Goal: Information Seeking & Learning: Understand process/instructions

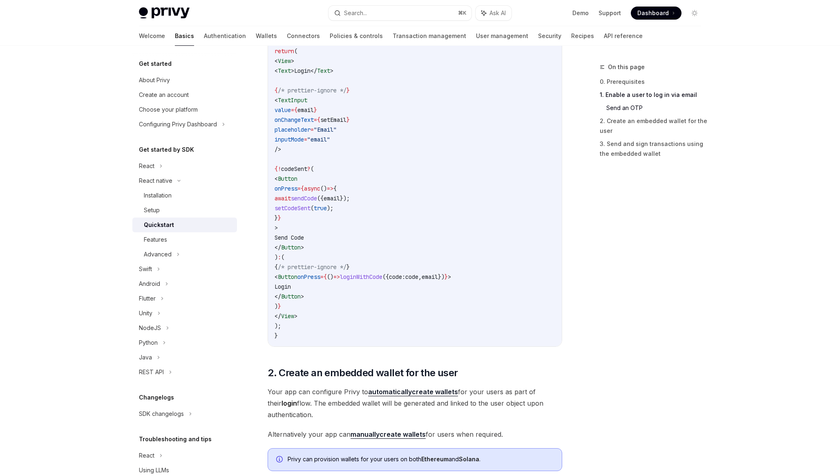
scroll to position [574, 0]
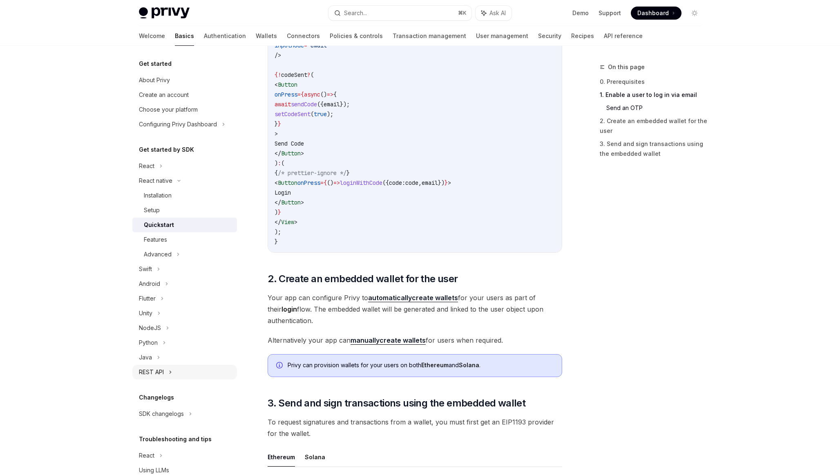
click at [170, 371] on icon at bounding box center [170, 372] width 3 height 10
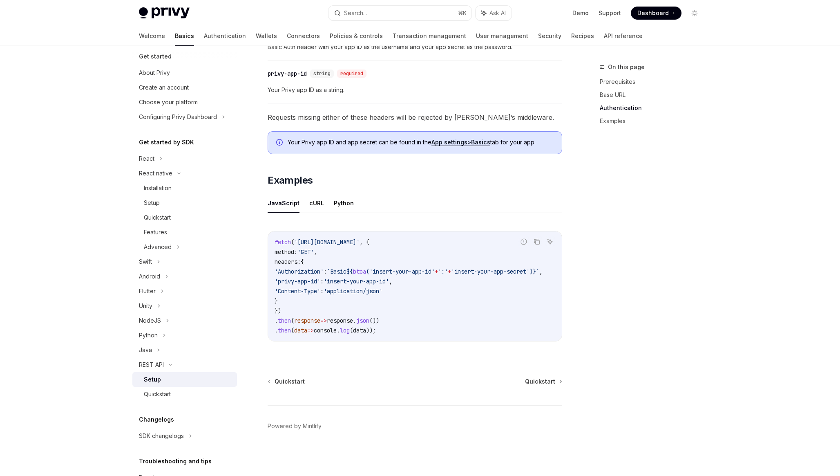
scroll to position [3, 0]
click at [183, 439] on div "SDK changelogs" at bounding box center [161, 440] width 45 height 10
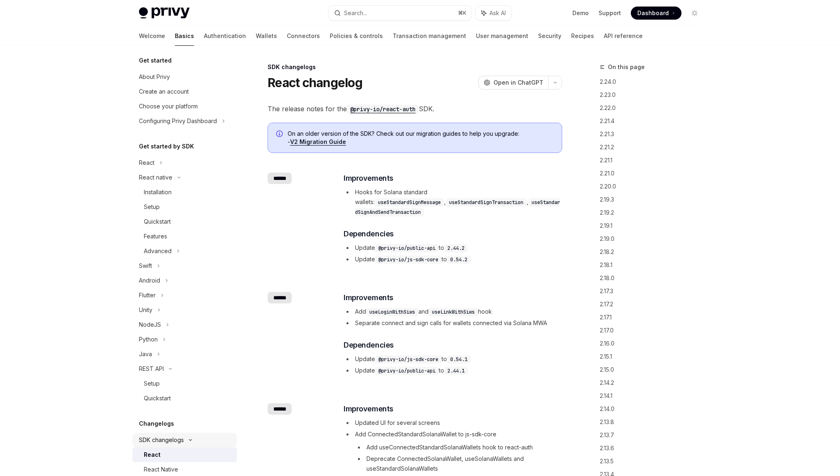
scroll to position [87, 0]
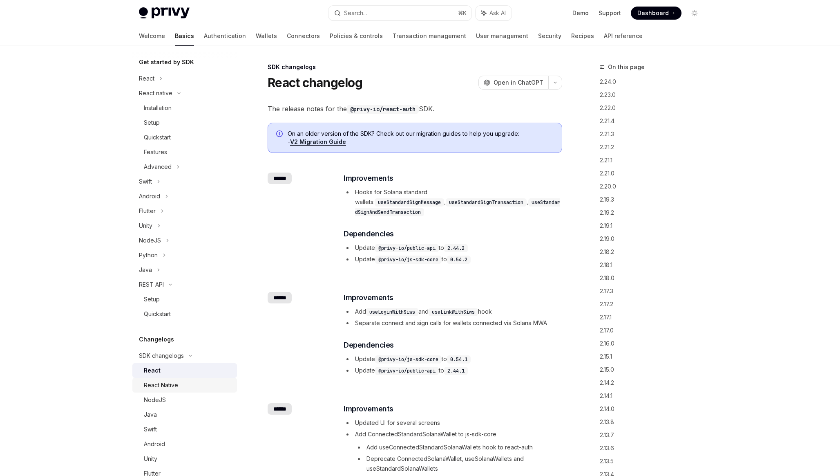
click at [175, 386] on div "React Native" at bounding box center [161, 385] width 34 height 10
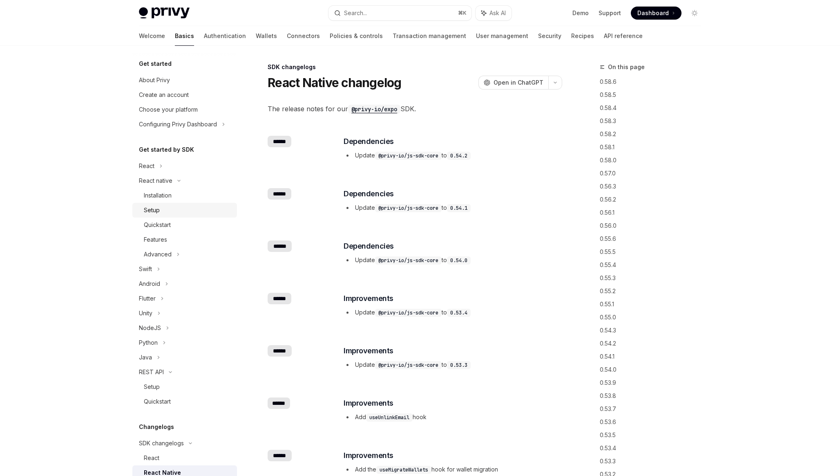
click at [169, 207] on div "Setup" at bounding box center [188, 210] width 88 height 10
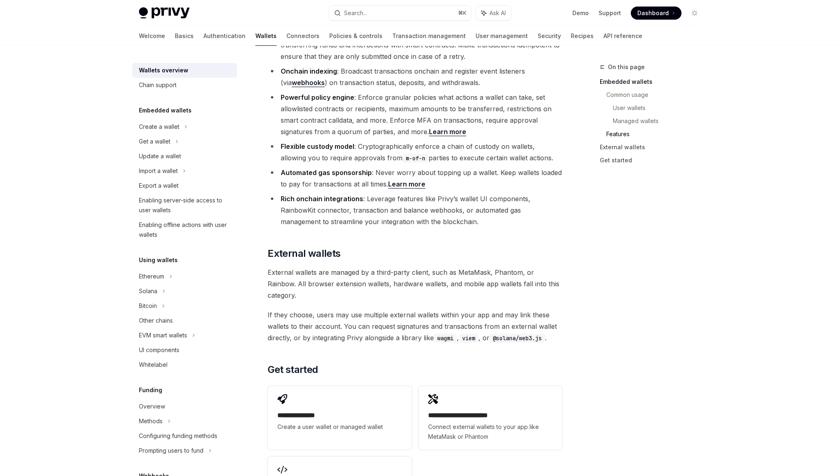
scroll to position [1069, 0]
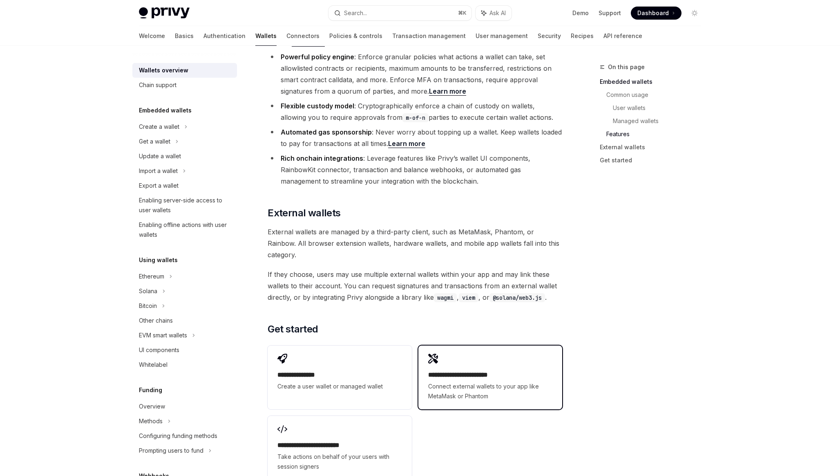
click at [444, 355] on div "**********" at bounding box center [490, 377] width 144 height 64
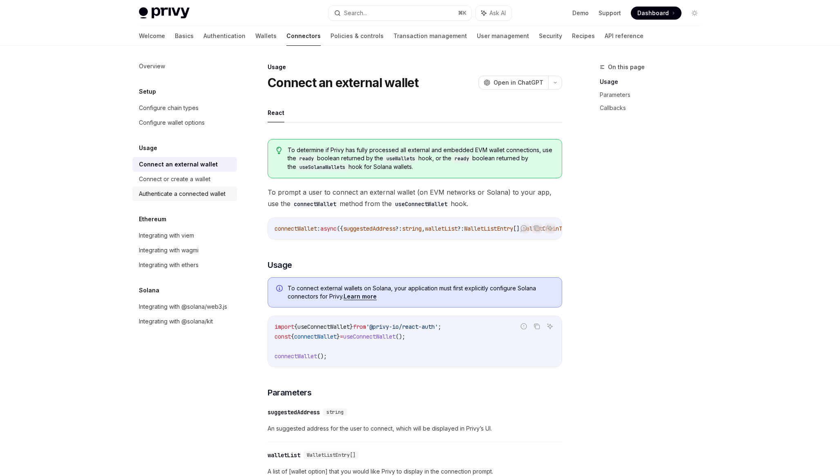
click at [213, 196] on div "Authenticate a connected wallet" at bounding box center [182, 194] width 87 height 10
type textarea "*"
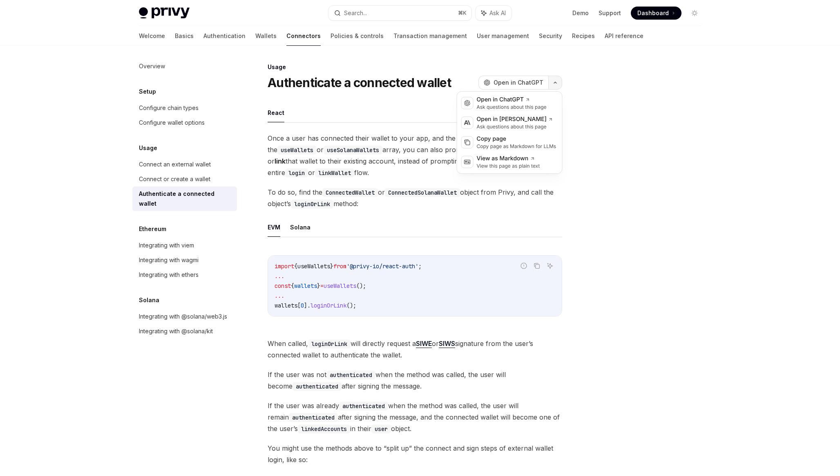
click at [553, 85] on button "button" at bounding box center [555, 83] width 14 height 14
click at [516, 99] on div "Open in ChatGPT" at bounding box center [512, 100] width 70 height 8
